Goal: Information Seeking & Learning: Learn about a topic

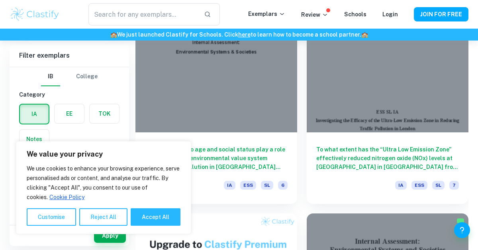
scroll to position [692, 0]
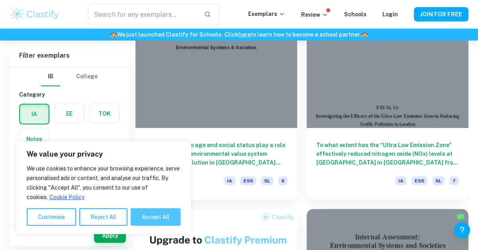
click at [164, 214] on button "Accept All" at bounding box center [156, 218] width 50 height 18
checkbox input "true"
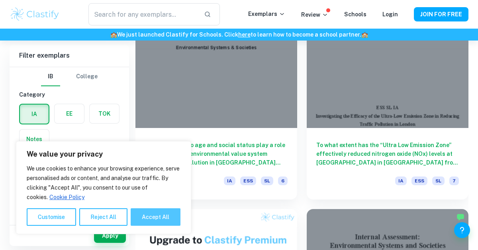
checkbox input "true"
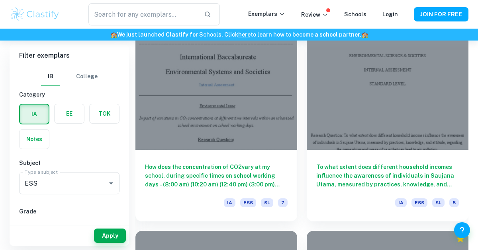
scroll to position [1310, 0]
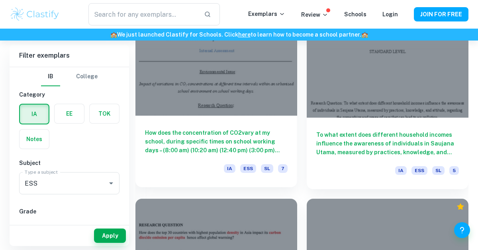
click at [242, 93] on div at bounding box center [216, 55] width 162 height 121
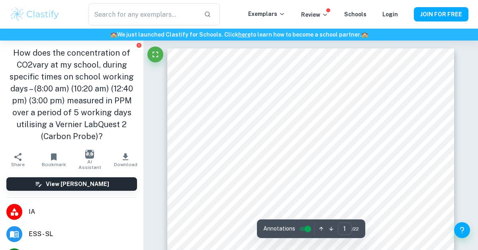
click at [54, 97] on h1 "How does the concentration of CO2vary at my school, during specific times on sc…" at bounding box center [71, 95] width 131 height 96
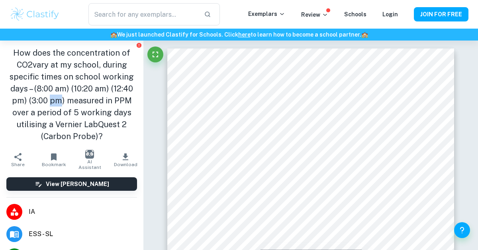
click at [54, 97] on h1 "How does the concentration of CO2vary at my school, during specific times on sc…" at bounding box center [71, 95] width 131 height 96
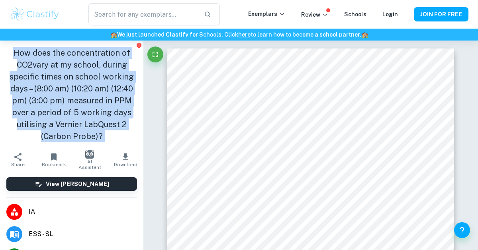
click at [54, 97] on h1 "How does the concentration of CO2vary at my school, during specific times on sc…" at bounding box center [71, 95] width 131 height 96
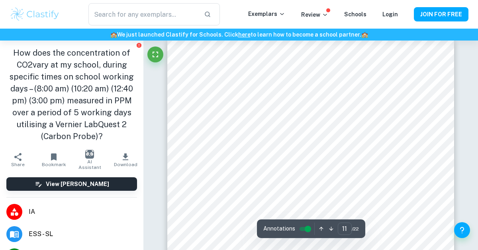
scroll to position [3903, 0]
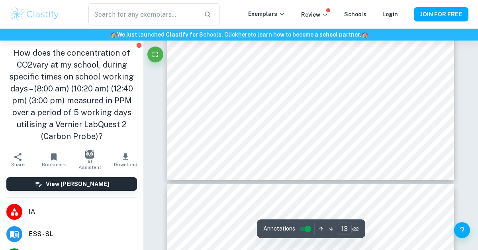
type input "14"
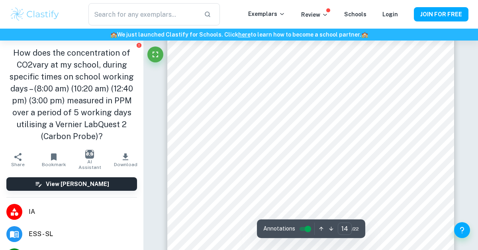
scroll to position [5054, 0]
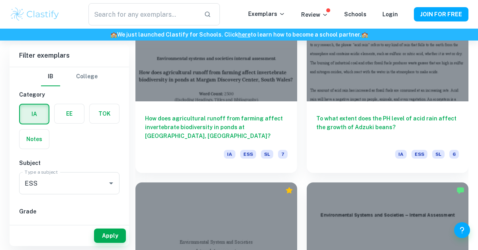
scroll to position [2743, 0]
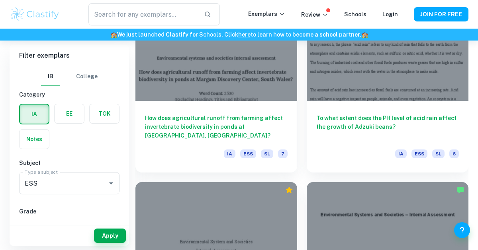
click at [201, 97] on div at bounding box center [216, 40] width 162 height 121
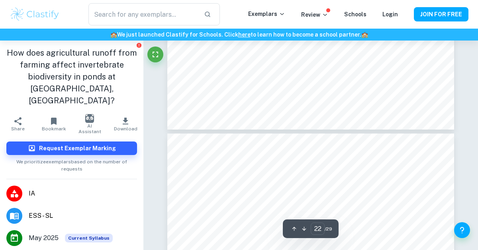
scroll to position [8054, 0]
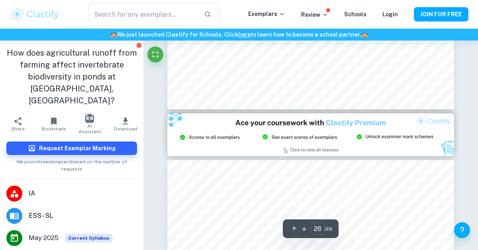
type input "27"
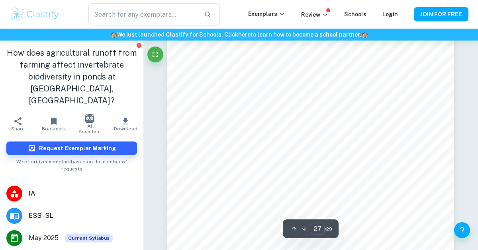
scroll to position [10046, 0]
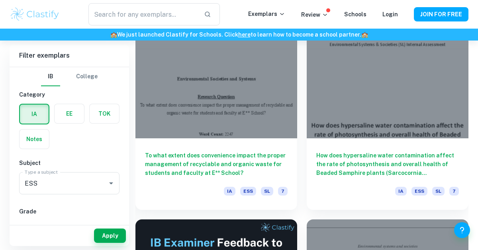
scroll to position [5133, 0]
click at [217, 129] on div at bounding box center [216, 78] width 162 height 121
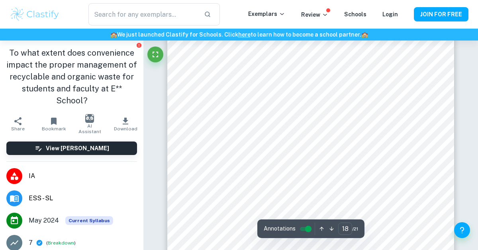
scroll to position [6625, 0]
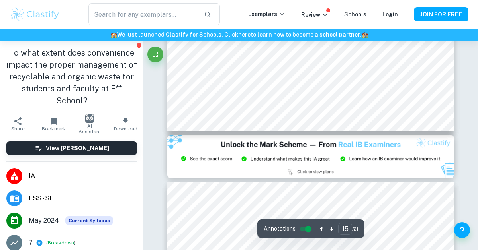
type input "14"
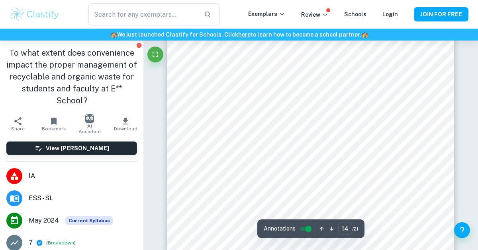
scroll to position [5080, 0]
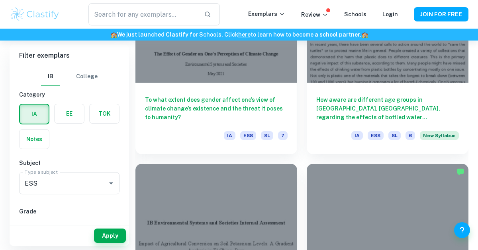
scroll to position [7822, 0]
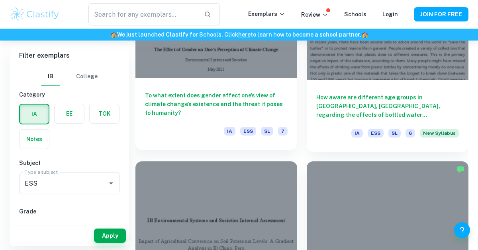
click at [218, 91] on h6 "To what extent does gender affect one’s view of climate change’s existence and …" at bounding box center [216, 104] width 142 height 26
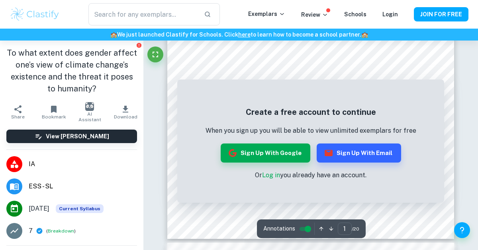
scroll to position [223, 0]
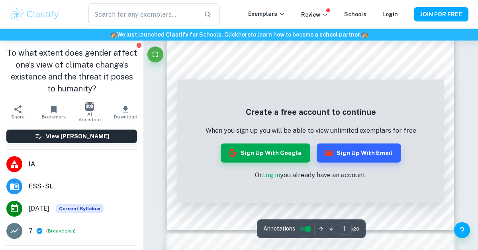
click at [274, 177] on link "Log in" at bounding box center [271, 176] width 18 height 8
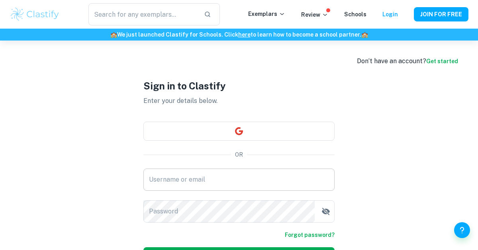
type input "[EMAIL_ADDRESS][DOMAIN_NAME]"
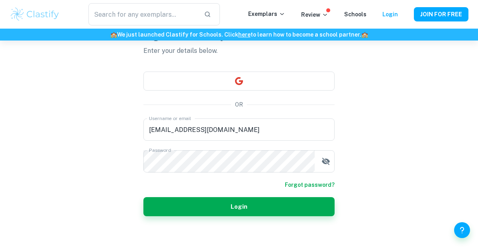
scroll to position [54, 0]
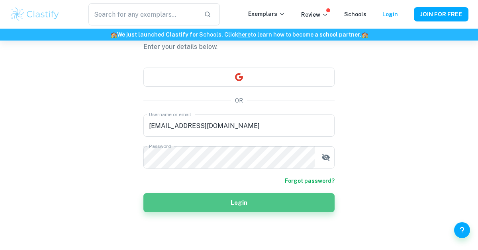
click at [224, 206] on button "Login" at bounding box center [238, 202] width 191 height 19
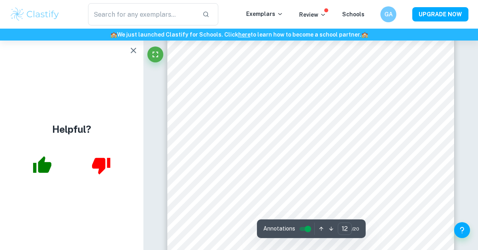
scroll to position [4833, 0]
click at [135, 48] on icon "button" at bounding box center [134, 51] width 10 height 10
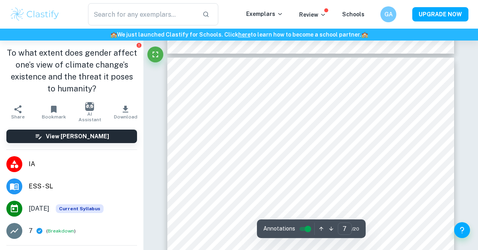
scroll to position [2536, 0]
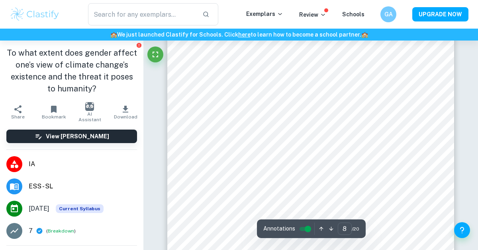
type input "9"
